Goal: Find specific page/section

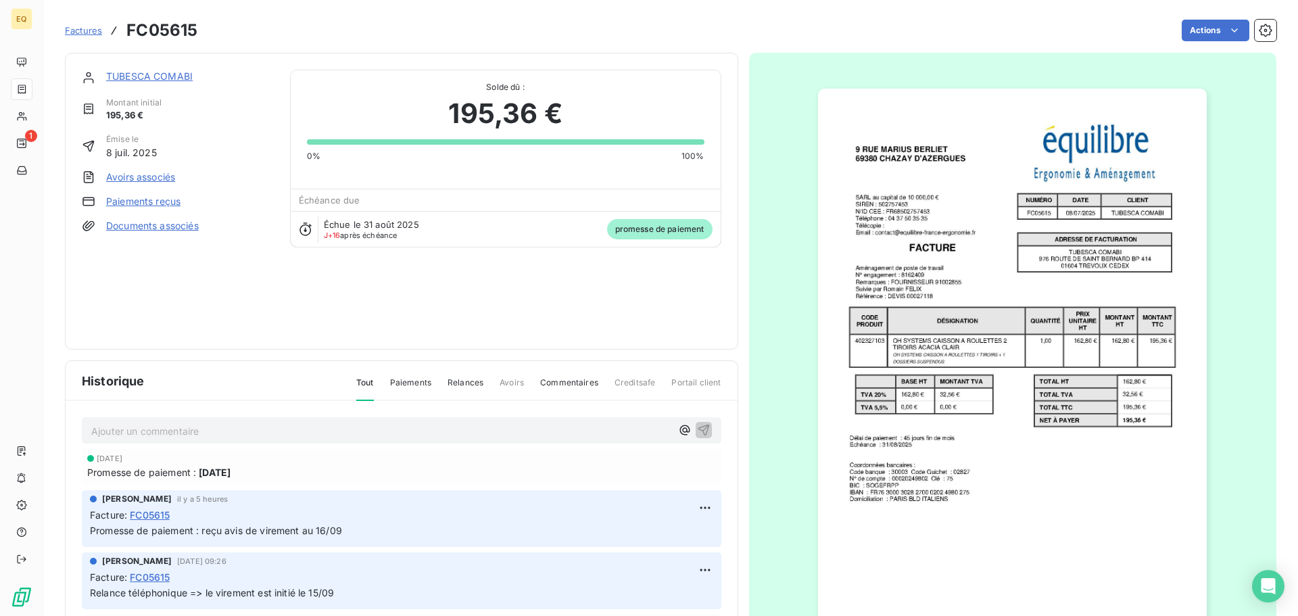
drag, startPoint x: 76, startPoint y: 26, endPoint x: 94, endPoint y: 39, distance: 21.8
click at [78, 28] on span "Factures" at bounding box center [83, 30] width 37 height 11
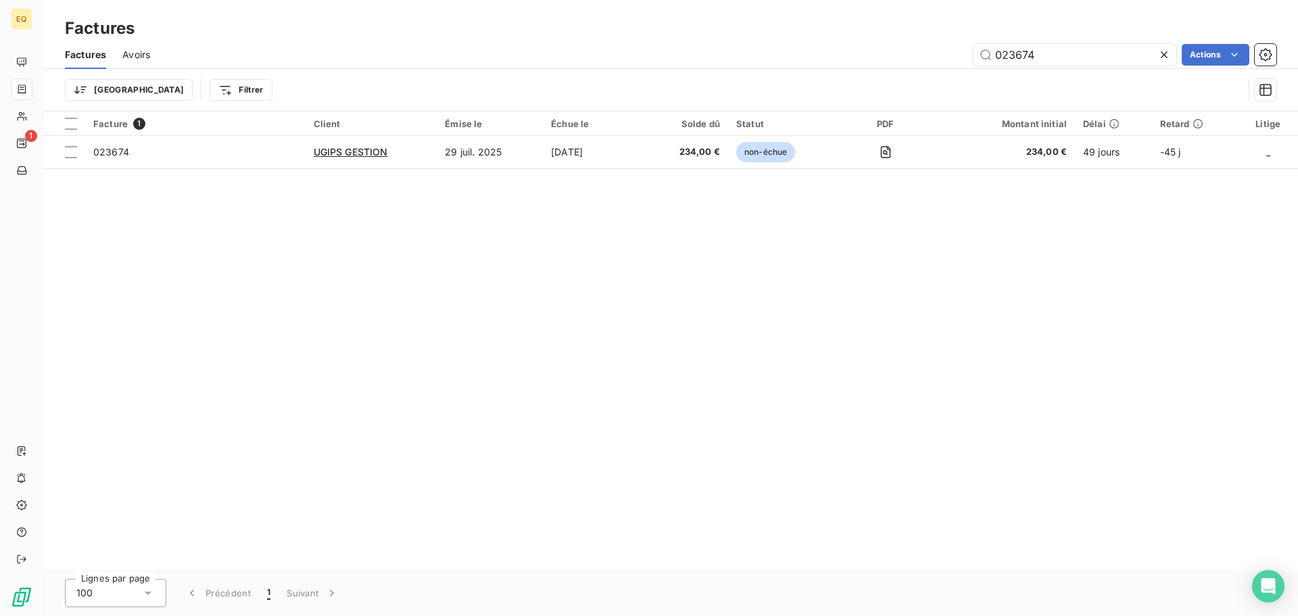
drag, startPoint x: 1043, startPoint y: 55, endPoint x: 937, endPoint y: 35, distance: 108.6
click at [937, 35] on div "Factures Factures Avoirs 023674 Actions Trier Filtrer" at bounding box center [670, 56] width 1255 height 112
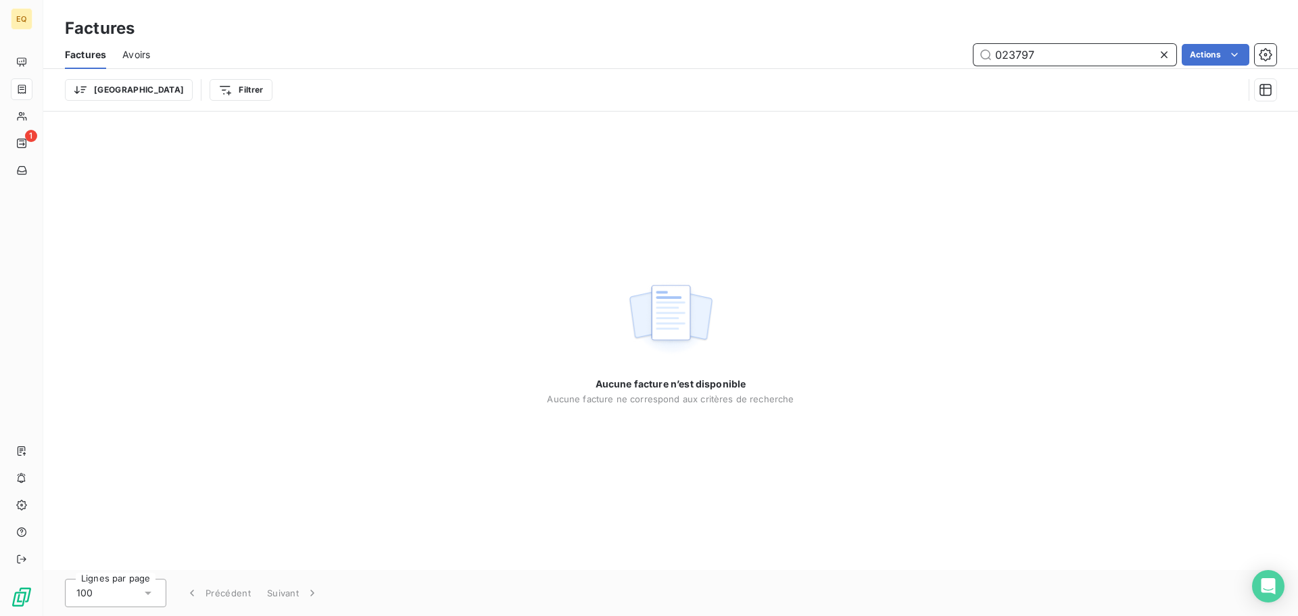
drag, startPoint x: 1049, startPoint y: 49, endPoint x: 936, endPoint y: 42, distance: 113.8
click at [936, 42] on div "Factures Avoirs 023797 Actions" at bounding box center [670, 55] width 1255 height 28
type input "023835"
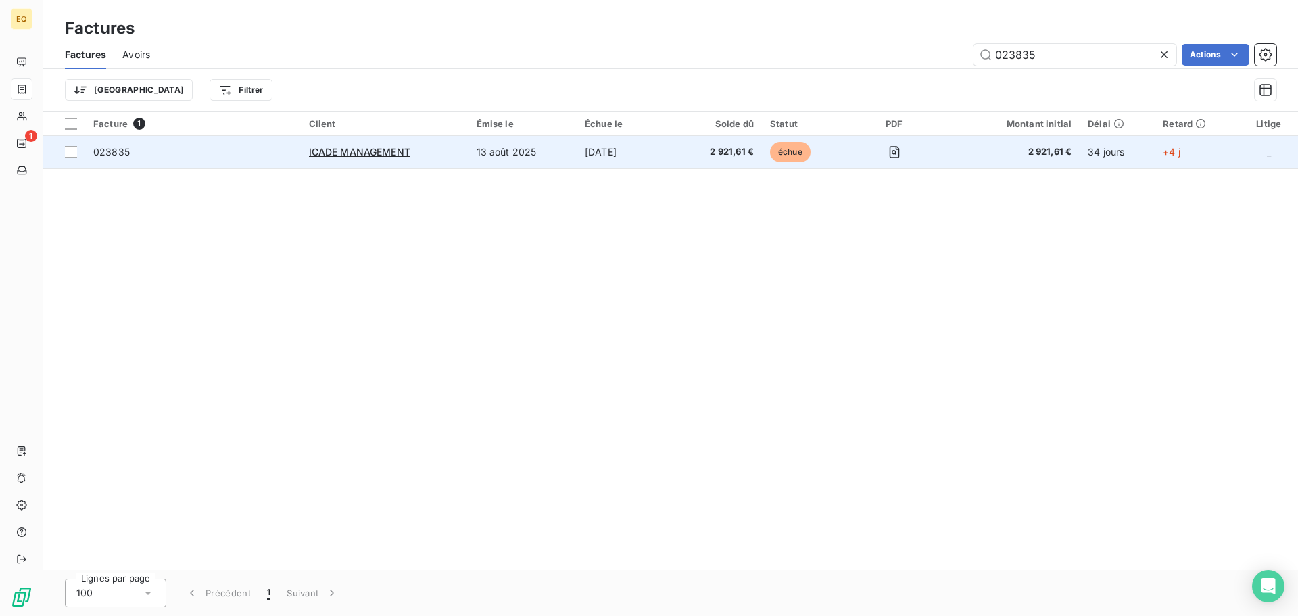
click at [440, 150] on div "ICADE MANAGEMENT" at bounding box center [384, 152] width 151 height 14
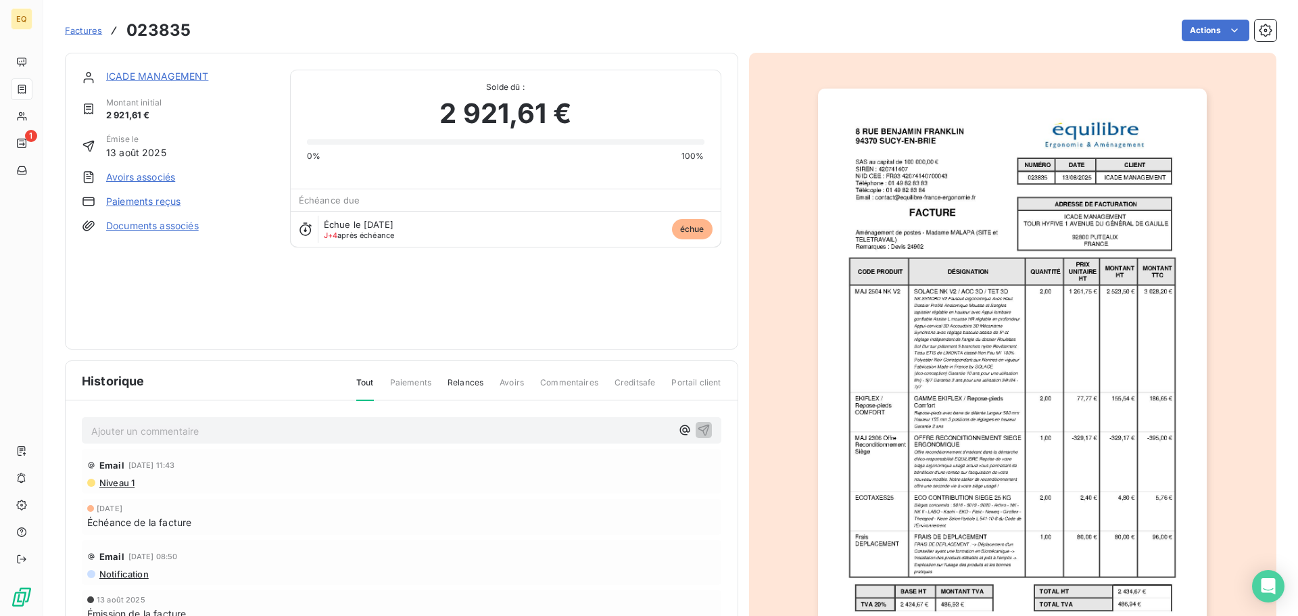
click at [153, 224] on link "Documents associés" at bounding box center [152, 226] width 93 height 14
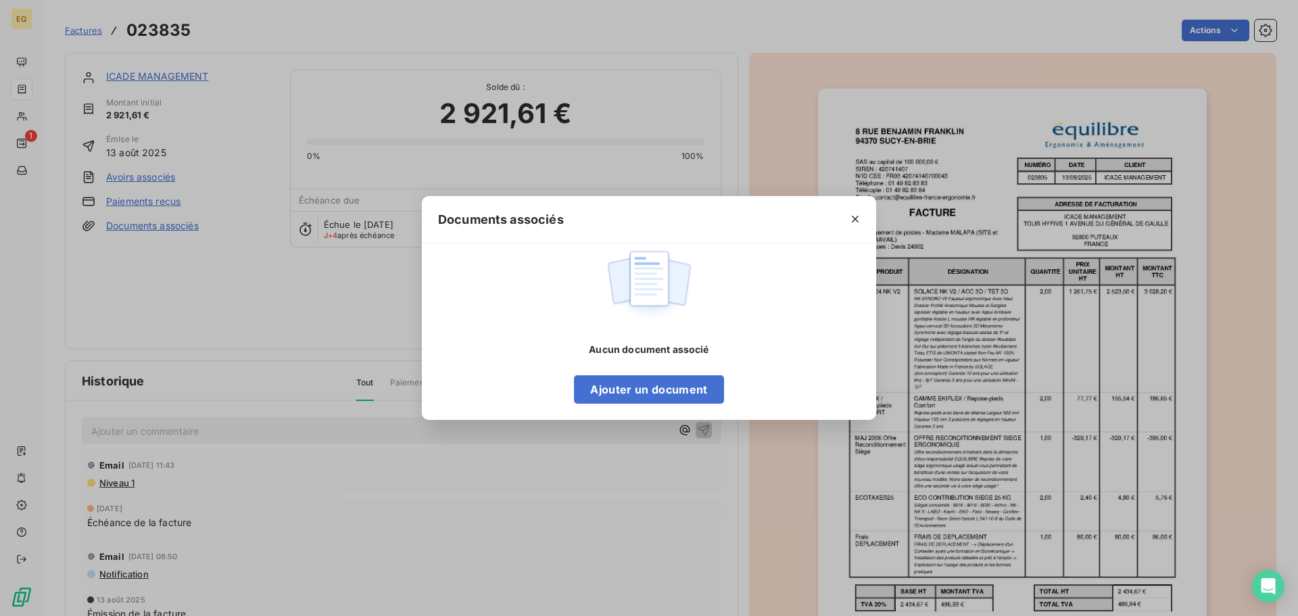
click at [826, 226] on div "Documents associés" at bounding box center [649, 219] width 454 height 47
click at [855, 216] on icon "button" at bounding box center [856, 219] width 14 height 14
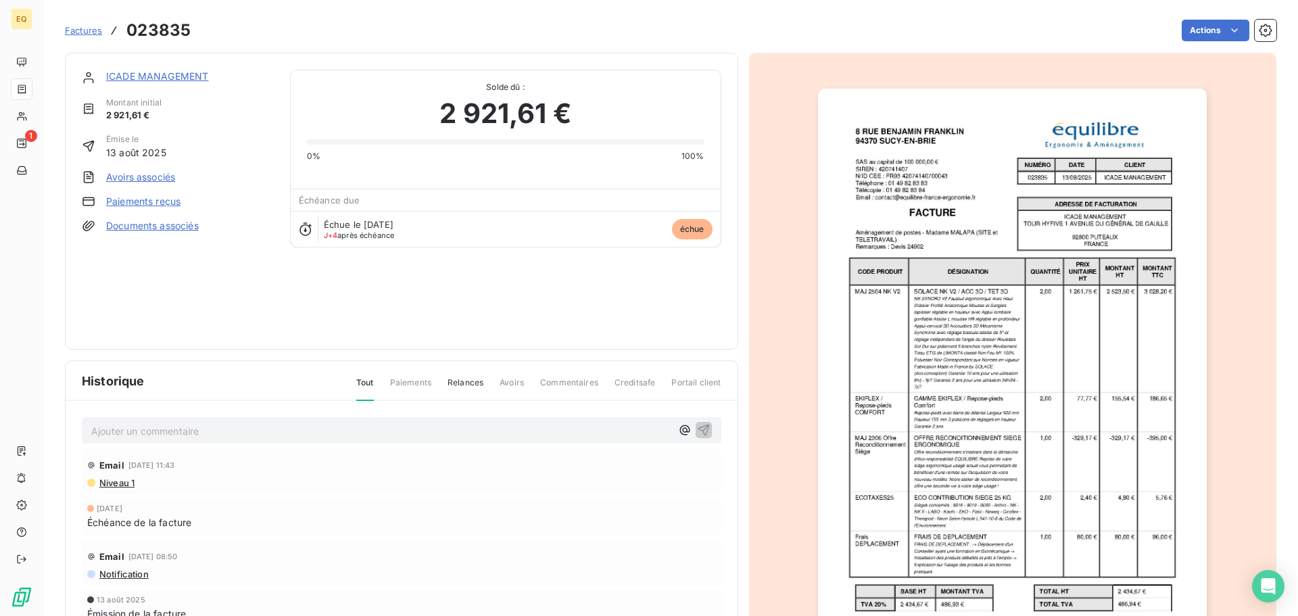
click at [161, 74] on link "ICADE MANAGEMENT" at bounding box center [157, 75] width 102 height 11
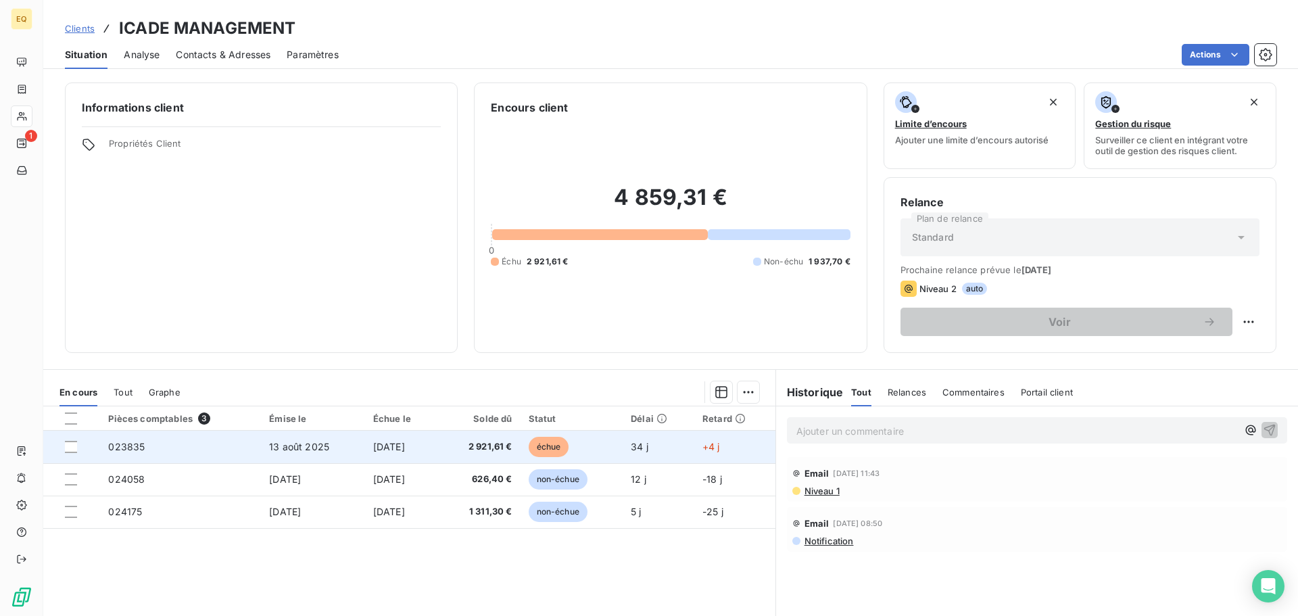
click at [374, 448] on span "[DATE]" at bounding box center [389, 446] width 32 height 11
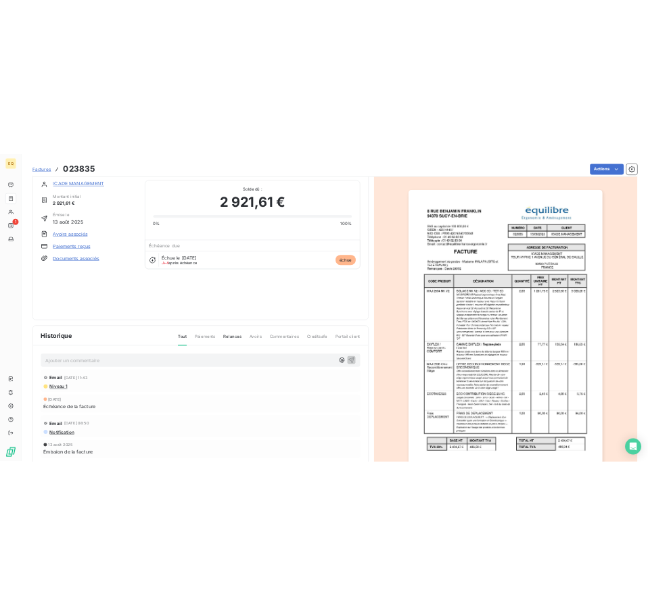
scroll to position [81, 0]
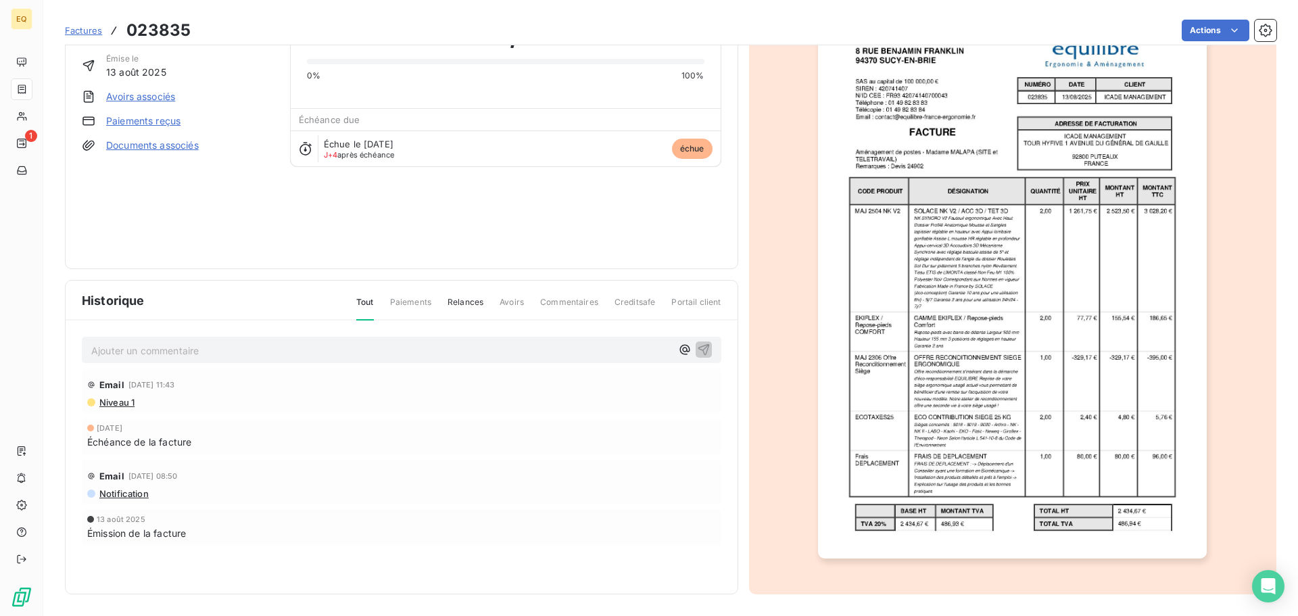
click at [80, 30] on span "Factures" at bounding box center [83, 30] width 37 height 11
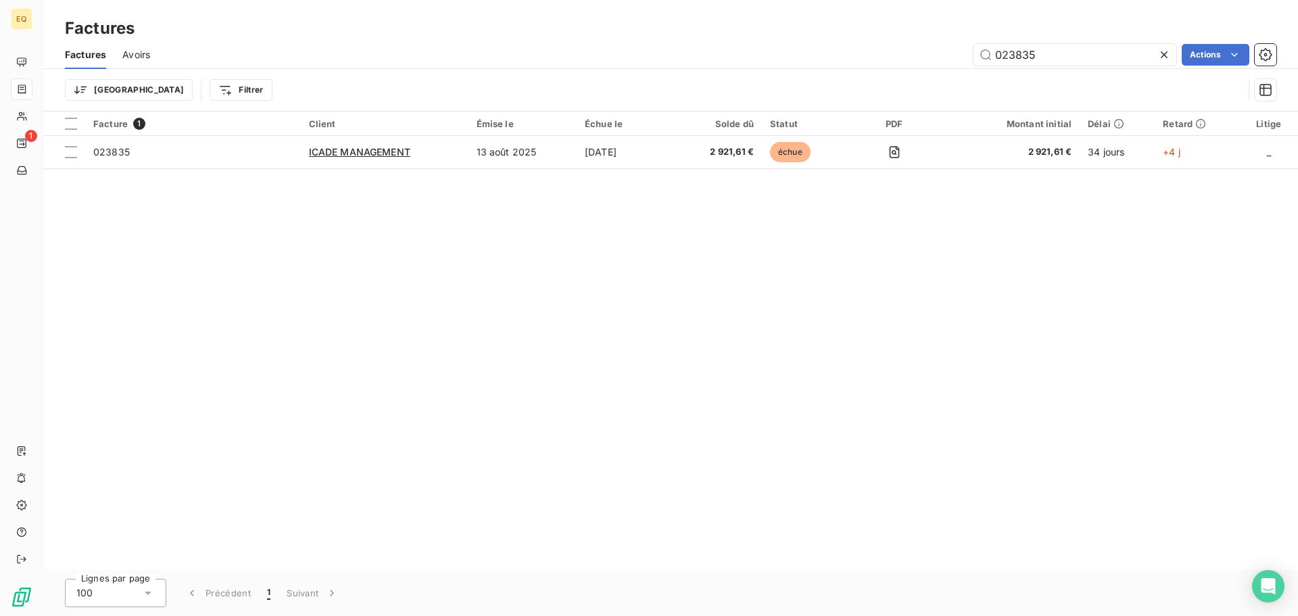
drag, startPoint x: 1003, startPoint y: 53, endPoint x: 968, endPoint y: 47, distance: 36.2
click at [968, 47] on div "023835 Actions" at bounding box center [721, 55] width 1110 height 22
